Goal: Find specific page/section: Find specific page/section

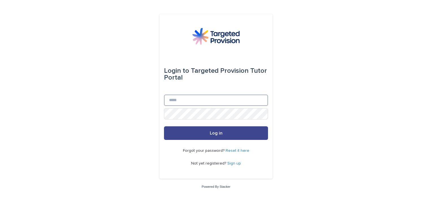
type input "**********"
click at [194, 134] on button "Log in" at bounding box center [216, 133] width 104 height 14
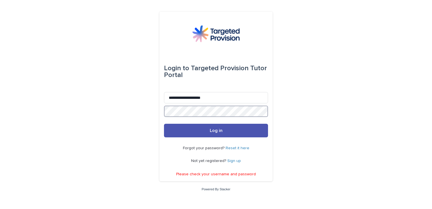
click at [164, 123] on button "Log in" at bounding box center [216, 130] width 104 height 14
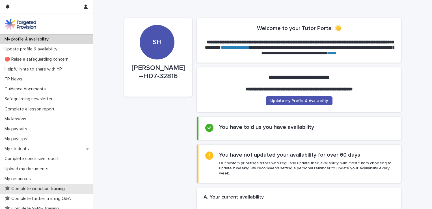
scroll to position [28, 0]
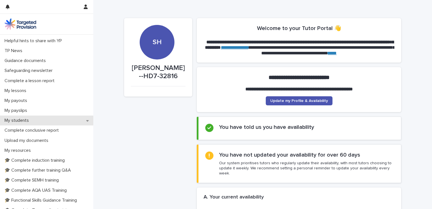
click at [26, 119] on p "My students" at bounding box center [17, 120] width 31 height 5
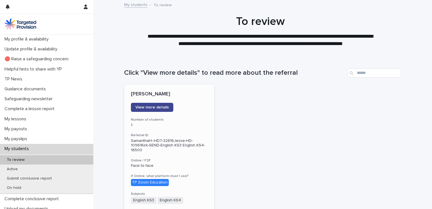
click at [135, 108] on span "View more details" at bounding box center [151, 107] width 33 height 4
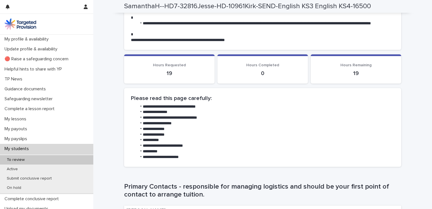
scroll to position [283, 0]
